Goal: Find contact information: Find contact information

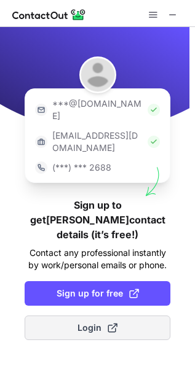
click at [83, 322] on span "Login" at bounding box center [97, 328] width 40 height 12
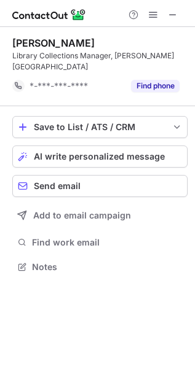
scroll to position [258, 195]
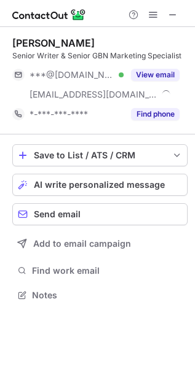
scroll to position [287, 195]
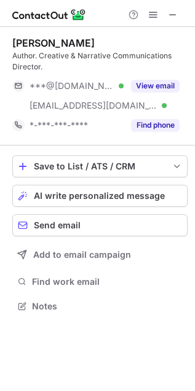
scroll to position [298, 195]
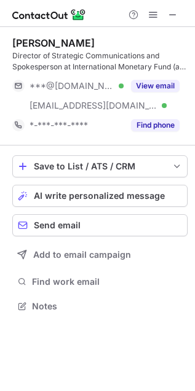
scroll to position [298, 195]
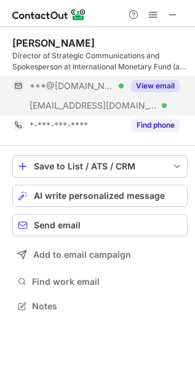
click at [149, 80] on button "View email" at bounding box center [155, 86] width 48 height 12
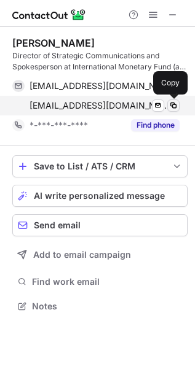
click at [176, 110] on span at bounding box center [173, 106] width 10 height 10
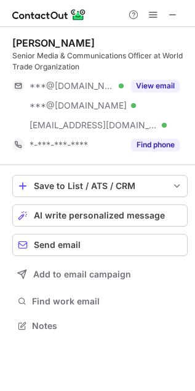
scroll to position [317, 195]
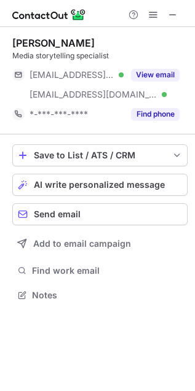
scroll to position [287, 195]
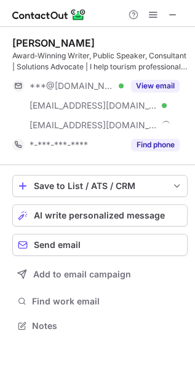
scroll to position [317, 195]
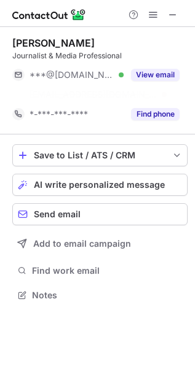
scroll to position [7, 6]
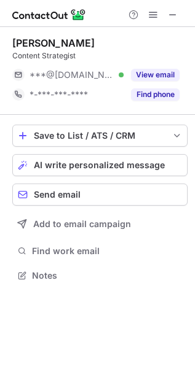
scroll to position [267, 195]
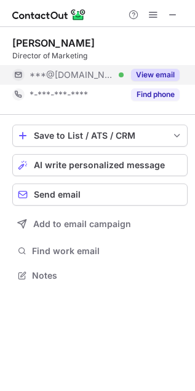
click at [169, 75] on button "View email" at bounding box center [155, 75] width 48 height 12
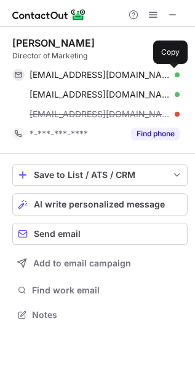
scroll to position [306, 195]
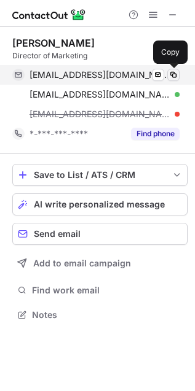
click at [177, 75] on span at bounding box center [173, 75] width 10 height 10
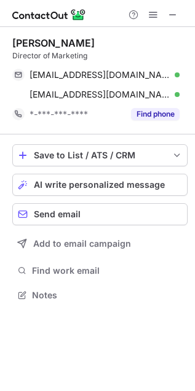
scroll to position [287, 195]
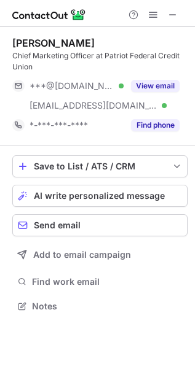
scroll to position [298, 195]
